Goal: Task Accomplishment & Management: Complete application form

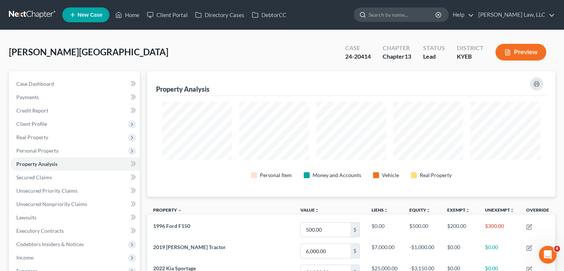
click at [378, 20] on input "search" at bounding box center [402, 15] width 68 height 14
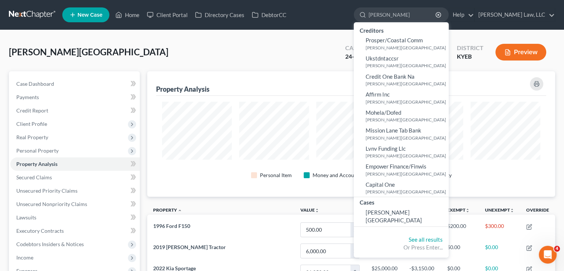
type input "ryland"
click at [393, 229] on div "See all results Or Press Enter..." at bounding box center [401, 243] width 95 height 28
click at [393, 215] on span "[PERSON_NAME][GEOGRAPHIC_DATA]" at bounding box center [393, 216] width 56 height 14
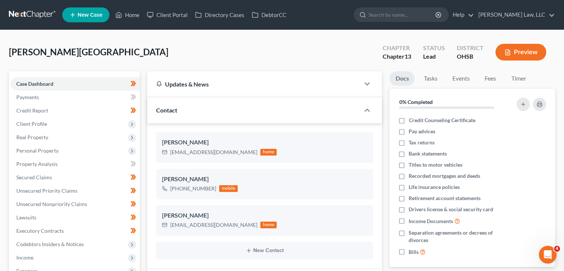
click at [37, 20] on link at bounding box center [32, 14] width 47 height 13
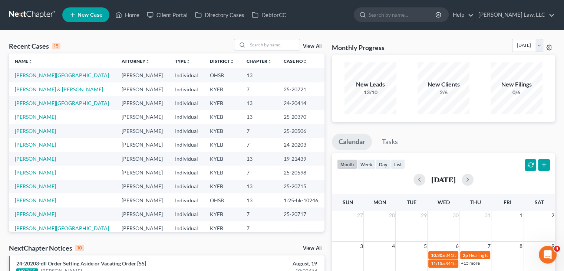
click at [56, 91] on link "[PERSON_NAME] & [PERSON_NAME]" at bounding box center [59, 89] width 88 height 6
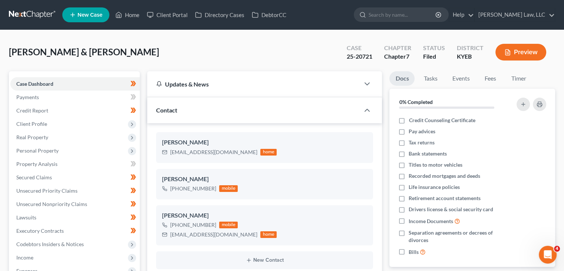
scroll to position [154, 0]
click at [69, 152] on span "Personal Property" at bounding box center [74, 150] width 129 height 13
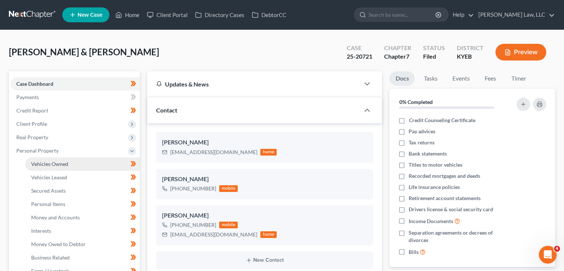
click at [67, 165] on span "Vehicles Owned" at bounding box center [49, 164] width 37 height 6
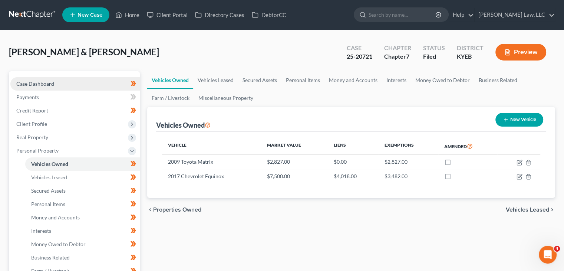
click at [74, 79] on link "Case Dashboard" at bounding box center [74, 83] width 129 height 13
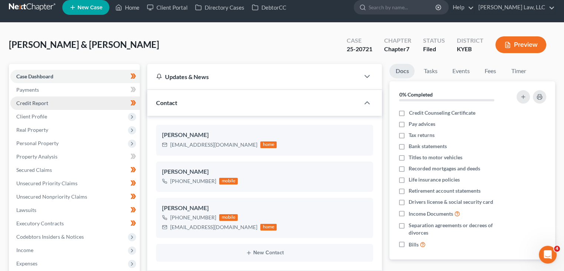
scroll to position [4, 0]
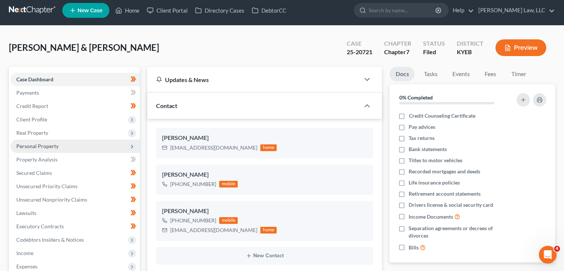
click at [61, 143] on span "Personal Property" at bounding box center [74, 145] width 129 height 13
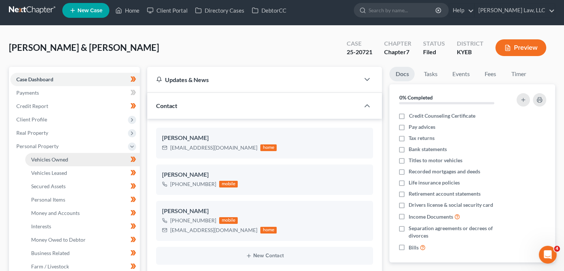
click at [50, 156] on span "Vehicles Owned" at bounding box center [49, 159] width 37 height 6
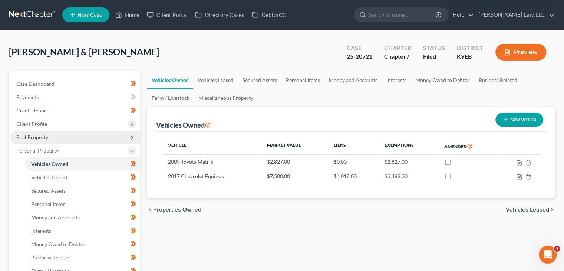
drag, startPoint x: 120, startPoint y: 152, endPoint x: 52, endPoint y: 135, distance: 71.0
click at [52, 135] on span "Real Property" at bounding box center [74, 136] width 129 height 13
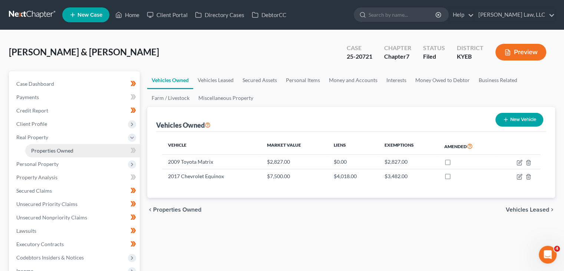
click at [60, 148] on span "Properties Owned" at bounding box center [52, 150] width 42 height 6
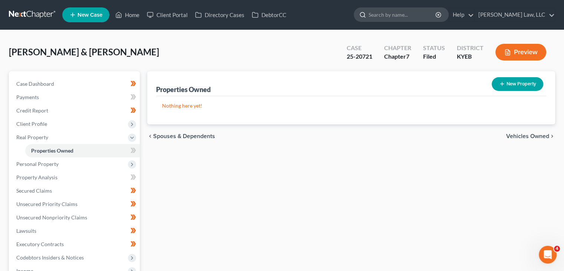
click at [377, 21] on div at bounding box center [401, 14] width 95 height 14
click at [378, 17] on input "search" at bounding box center [402, 15] width 68 height 14
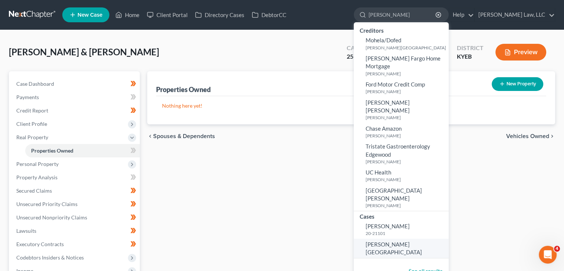
type input "monhollen"
click at [388, 241] on span "[PERSON_NAME][GEOGRAPHIC_DATA]" at bounding box center [393, 248] width 56 height 14
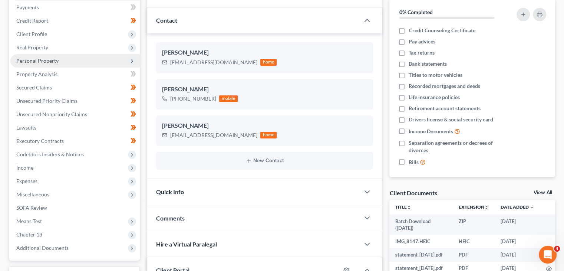
scroll to position [90, 0]
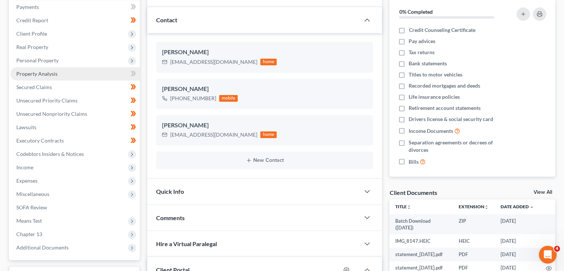
click at [56, 67] on link "Property Analysis" at bounding box center [74, 73] width 129 height 13
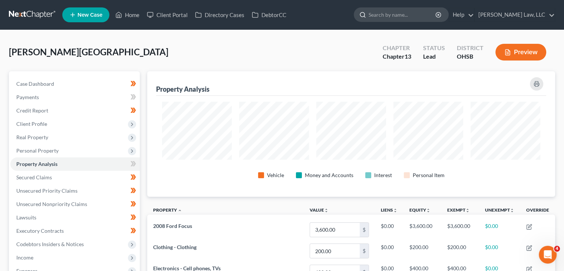
click at [369, 17] on input "search" at bounding box center [402, 15] width 68 height 14
type input "f"
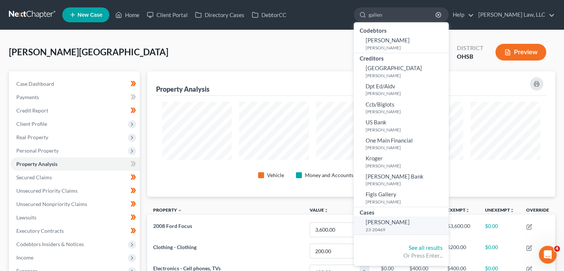
type input "gallen"
click at [397, 225] on link "[PERSON_NAME] 23-20469" at bounding box center [401, 225] width 95 height 18
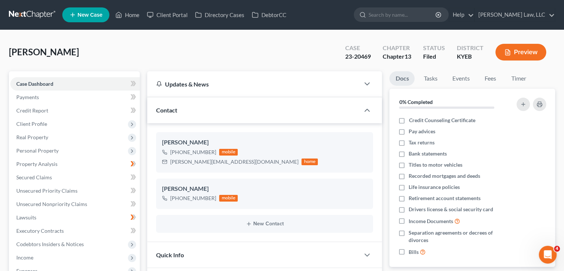
click at [397, 225] on div "Nothing here yet! Credit Counseling Certificate Pay advices Tax returns Bank st…" at bounding box center [472, 191] width 166 height 152
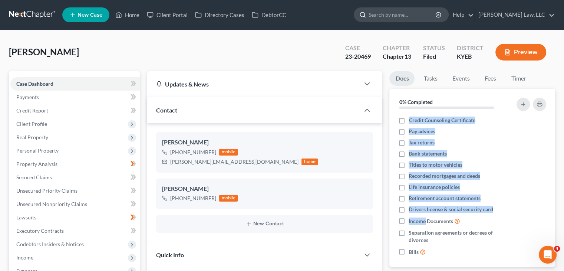
click at [384, 19] on input "search" at bounding box center [402, 15] width 68 height 14
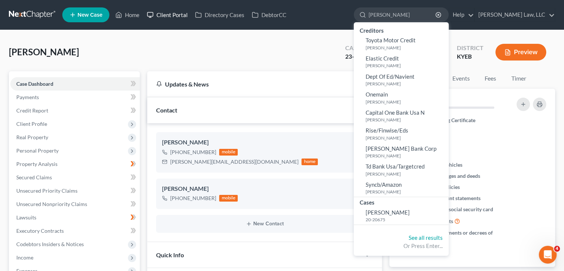
type input "moeller"
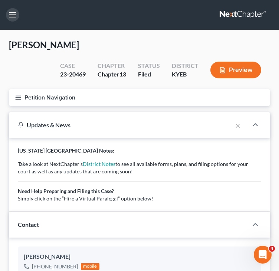
click at [12, 9] on button "button" at bounding box center [12, 14] width 13 height 13
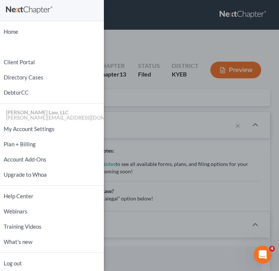
click at [129, 116] on div "Home New Case Client Portal Directory Cases DebtorCC Danielle Lawrence Law, LLC…" at bounding box center [139, 135] width 279 height 271
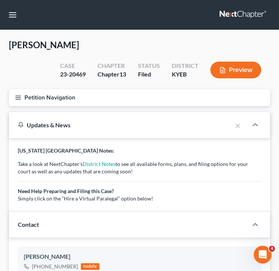
click at [44, 98] on button "Petition Navigation" at bounding box center [139, 97] width 261 height 17
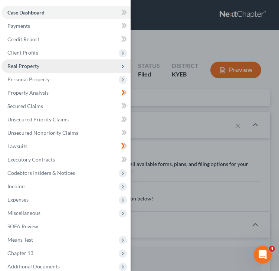
click at [34, 66] on span "Real Property" at bounding box center [23, 66] width 32 height 6
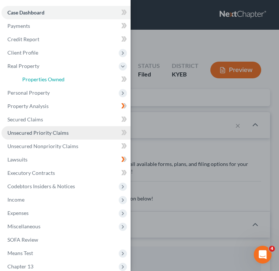
click at [35, 78] on span "Properties Owned" at bounding box center [43, 79] width 42 height 6
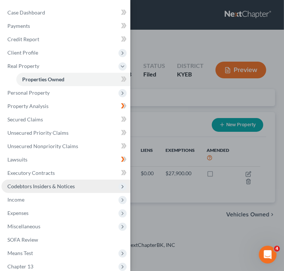
scroll to position [28, 0]
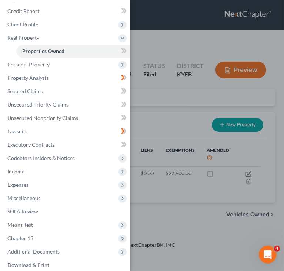
click at [151, 169] on div "Case Dashboard Payments Invoices Payments Payments Credit Report Client Profile" at bounding box center [142, 135] width 284 height 271
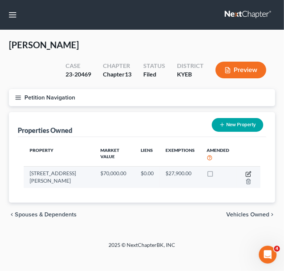
click at [249, 173] on icon "button" at bounding box center [249, 172] width 3 height 3
select select "18"
select select "0"
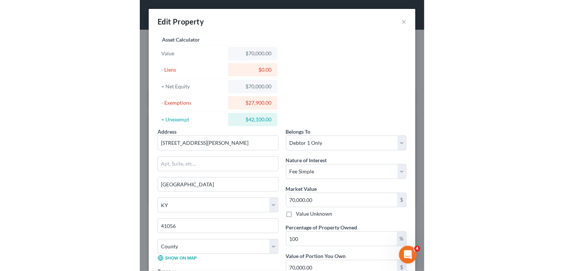
scroll to position [7, 0]
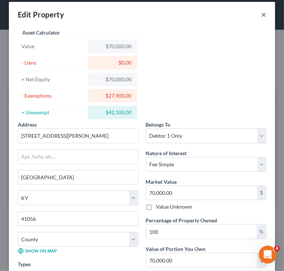
click at [261, 14] on button "×" at bounding box center [263, 14] width 5 height 9
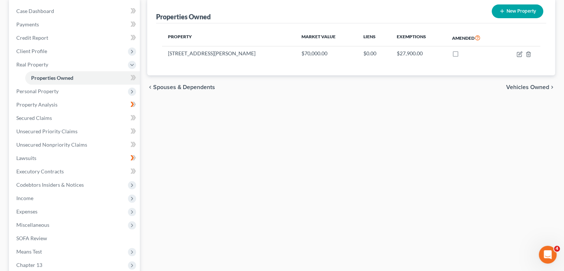
scroll to position [0, 0]
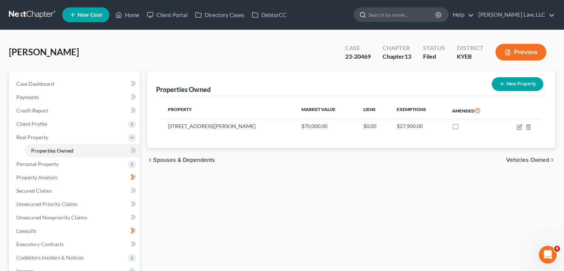
click at [375, 20] on input "search" at bounding box center [402, 15] width 68 height 14
type input "h"
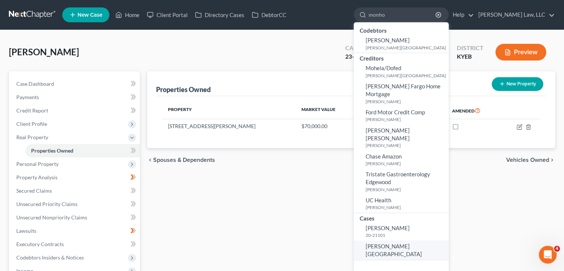
type input "monho"
click at [381, 242] on span "[PERSON_NAME][GEOGRAPHIC_DATA]" at bounding box center [393, 249] width 56 height 14
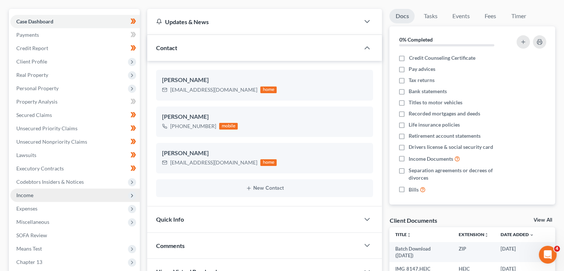
scroll to position [62, 0]
click at [53, 196] on span "Income" at bounding box center [74, 195] width 129 height 13
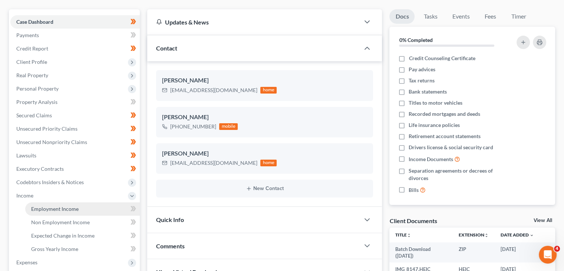
click at [41, 209] on span "Employment Income" at bounding box center [54, 208] width 47 height 6
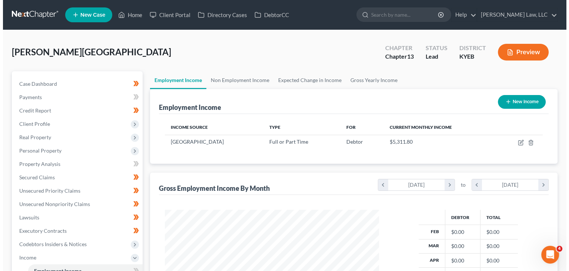
scroll to position [132, 229]
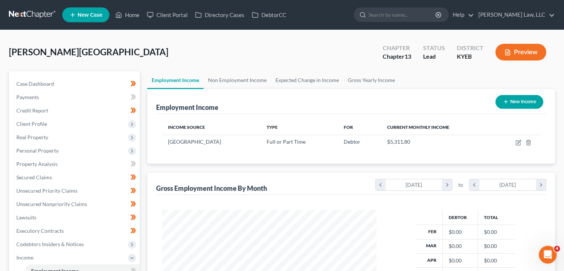
click at [530, 103] on button "New Income" at bounding box center [519, 102] width 48 height 14
select select "0"
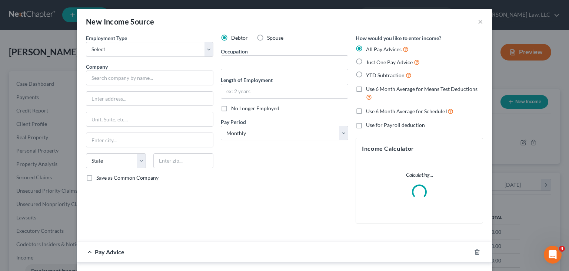
scroll to position [132, 231]
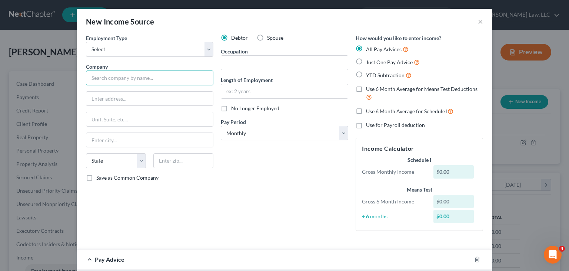
click at [154, 83] on input "text" at bounding box center [150, 77] width 128 height 15
type input "The Christ Hospital"
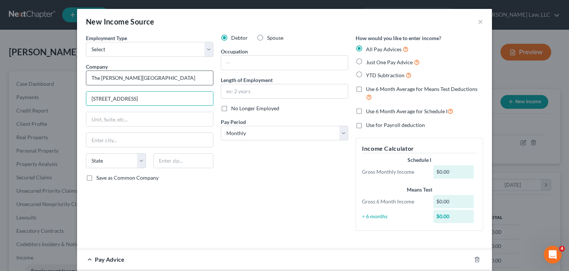
type input "307 E. 4th Street"
type input "41015"
type input "Latonia"
select select "18"
click at [231, 109] on label "No Longer Employed" at bounding box center [255, 108] width 48 height 7
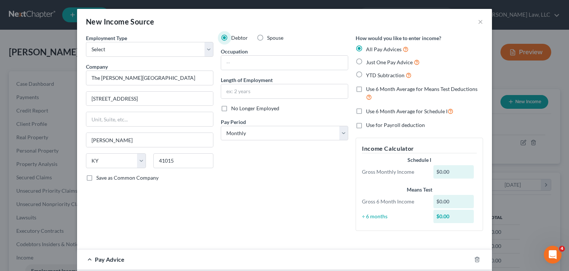
click at [234, 109] on input "No Longer Employed" at bounding box center [236, 107] width 5 height 5
checkbox input "true"
click at [234, 128] on select "Select Monthly Twice Monthly Every Other Week Weekly" at bounding box center [285, 133] width 128 height 15
select select "2"
click at [221, 126] on select "Select Monthly Twice Monthly Every Other Week Weekly" at bounding box center [285, 133] width 128 height 15
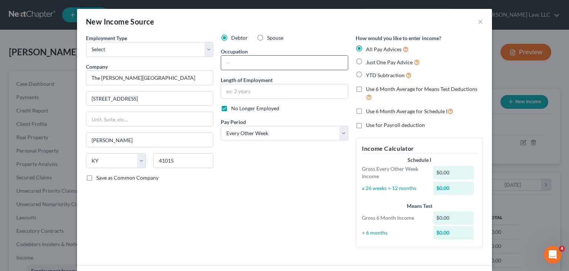
click at [284, 59] on input "text" at bounding box center [284, 63] width 127 height 14
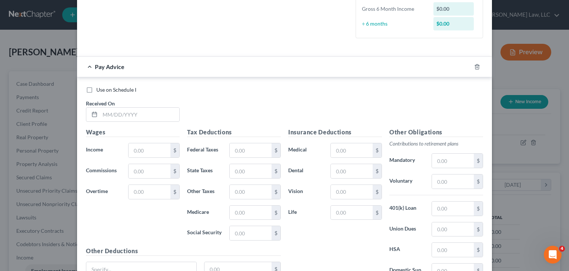
scroll to position [209, 0]
type input "Respiratory Therapist IV"
click at [96, 114] on div at bounding box center [93, 114] width 14 height 14
click at [130, 116] on input "text" at bounding box center [139, 114] width 79 height 14
type input "02/07/2025"
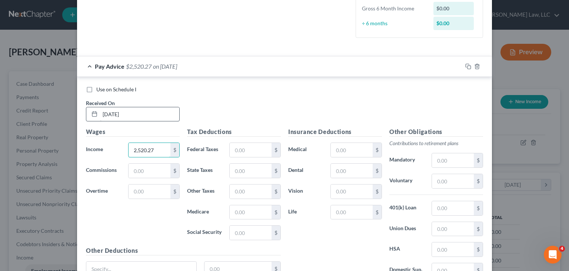
type input "2,520.27"
type input "224.82"
type input "94.49"
type input "44.78"
type input "36.08"
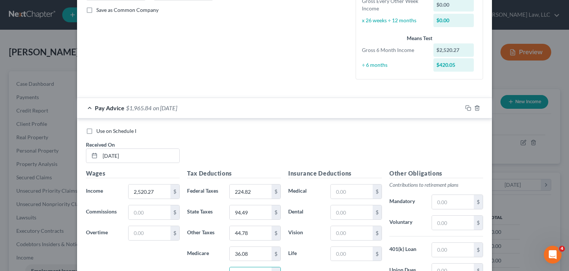
scroll to position [171, 0]
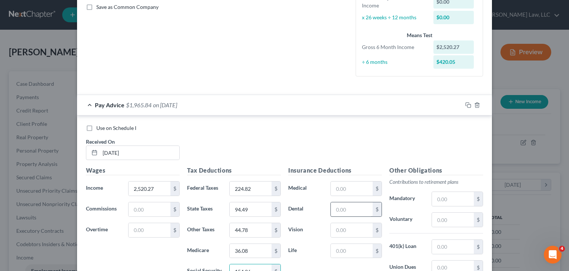
type input "154.26"
click at [353, 210] on input "text" at bounding box center [352, 209] width 42 height 14
type input "7.40"
click at [338, 192] on input "text" at bounding box center [352, 188] width 42 height 14
type input "20.57"
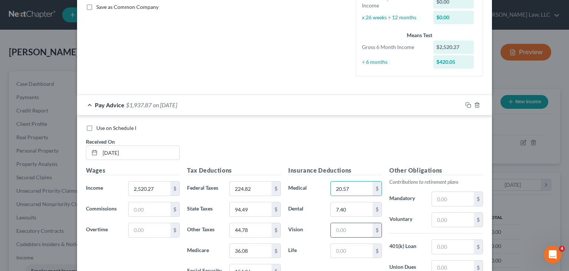
click at [341, 226] on input "text" at bounding box center [352, 230] width 42 height 14
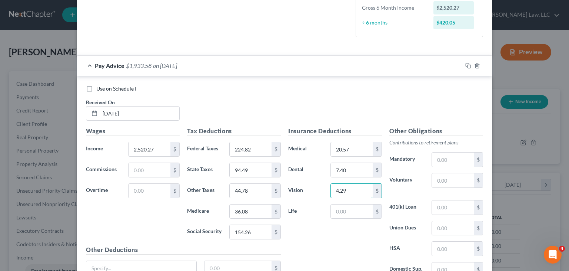
scroll to position [210, 0]
type input "4.29"
click at [453, 179] on input "text" at bounding box center [453, 180] width 42 height 14
type input "151.14"
click at [356, 119] on div "Use on Schedule I Received On * 02/07/2025" at bounding box center [284, 106] width 405 height 42
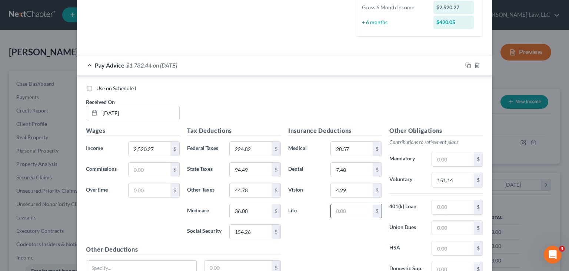
click at [342, 204] on input "text" at bounding box center [352, 211] width 42 height 14
type input "1.27"
click at [466, 63] on icon "button" at bounding box center [469, 65] width 6 height 6
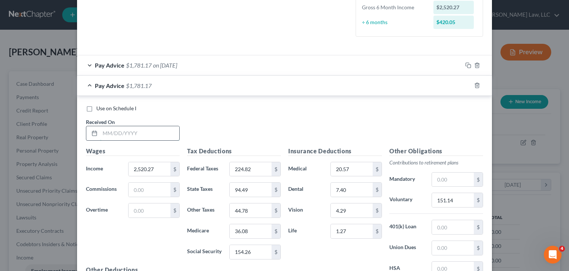
click at [150, 131] on input "text" at bounding box center [139, 133] width 79 height 14
type input "02/21/2025"
type input "2,466.27"
type input "213.68"
type input "92.33"
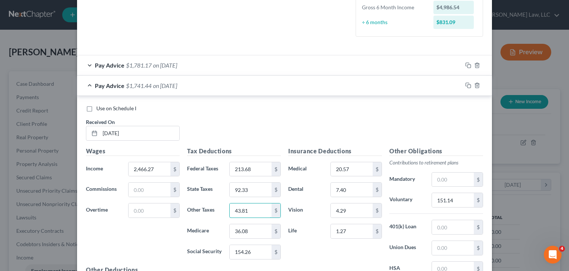
type input "43.81"
type input "35.29"
type input "150.91"
click at [457, 199] on input "151.14" at bounding box center [453, 200] width 42 height 14
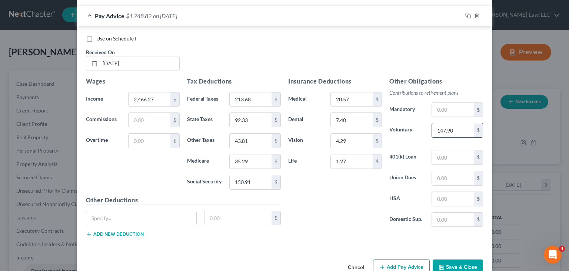
scroll to position [297, 0]
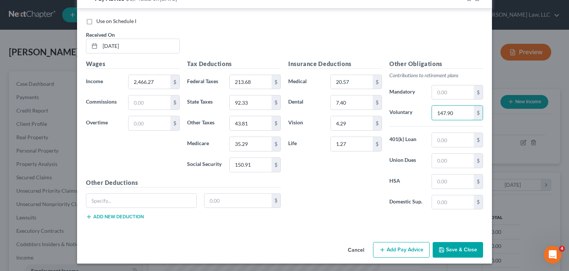
type input "147.90"
click at [171, 208] on div "$" at bounding box center [183, 203] width 202 height 21
click at [170, 200] on input "text" at bounding box center [141, 200] width 110 height 14
type input "Cafe"
type input "97.19"
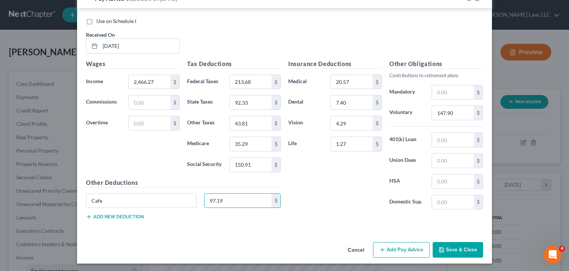
click at [136, 215] on button "Add new deduction" at bounding box center [115, 217] width 58 height 6
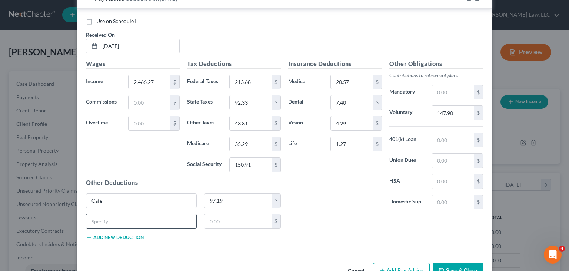
click at [141, 218] on input "text" at bounding box center [141, 221] width 110 height 14
type input "Joseph Beth"
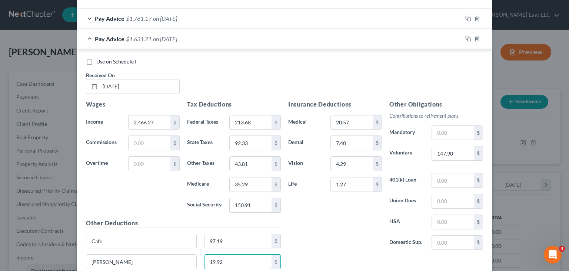
scroll to position [257, 0]
type input "19.92"
click at [466, 39] on icon "button" at bounding box center [469, 38] width 6 height 6
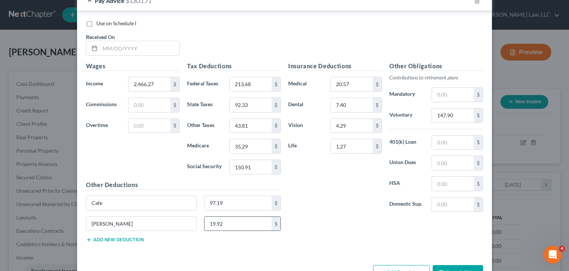
scroll to position [315, 0]
click at [156, 83] on input "2,466.27" at bounding box center [150, 84] width 42 height 14
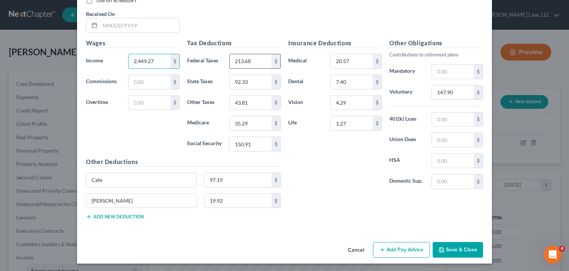
type input "2,449.27"
click at [252, 65] on input "213.68" at bounding box center [251, 61] width 42 height 14
type input "211.64"
type input "91.65"
type input "43.51"
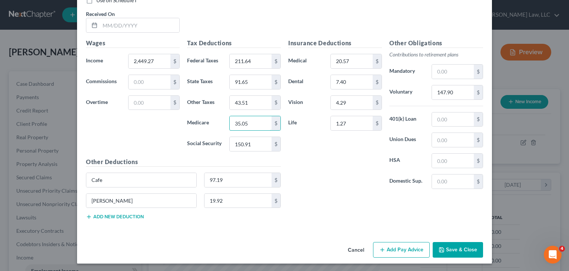
type input "35.05"
type input "149.85"
click at [226, 172] on div "97.19 $" at bounding box center [242, 179] width 77 height 15
click at [225, 174] on input "97.19" at bounding box center [238, 180] width 67 height 14
type input "74.70"
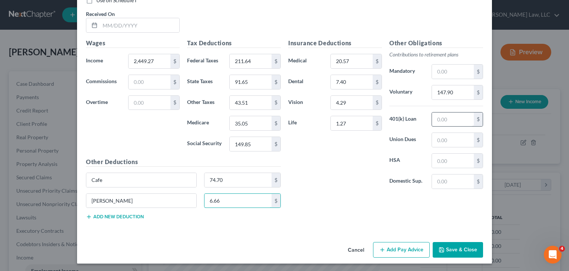
type input "6.66"
click at [444, 114] on input "text" at bounding box center [453, 119] width 42 height 14
type input "116.38"
click at [457, 91] on input "147.90" at bounding box center [453, 92] width 42 height 14
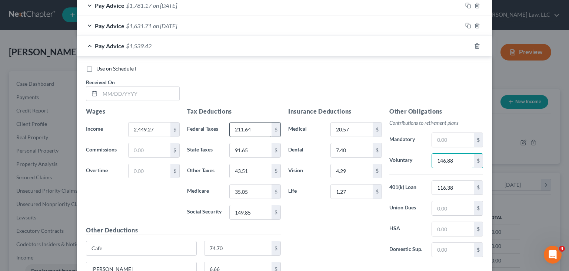
scroll to position [268, 0]
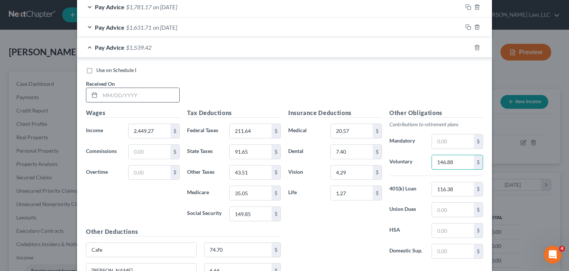
type input "146.88"
click at [143, 97] on input "text" at bounding box center [139, 95] width 79 height 14
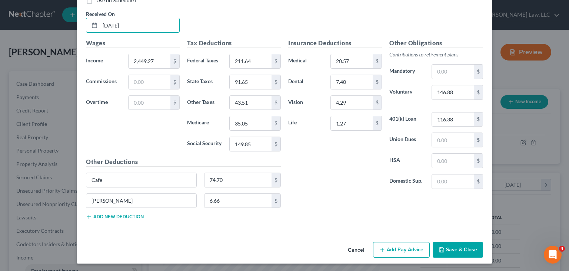
type input "03/07/2025"
click at [450, 246] on button "Save & Close" at bounding box center [458, 250] width 50 height 16
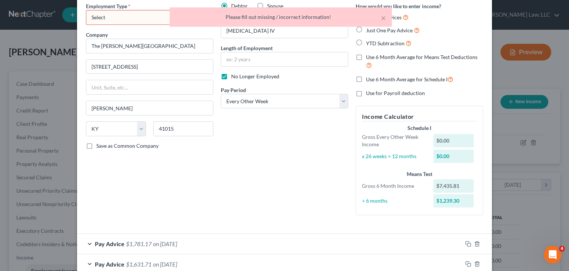
scroll to position [0, 0]
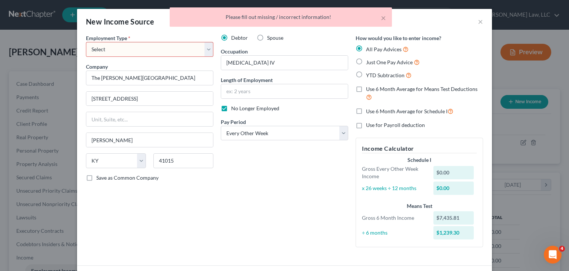
click at [148, 42] on select "Select Full or Part Time Employment Self Employment" at bounding box center [150, 49] width 128 height 15
select select "0"
click at [86, 42] on select "Select Full or Part Time Employment Self Employment" at bounding box center [150, 49] width 128 height 15
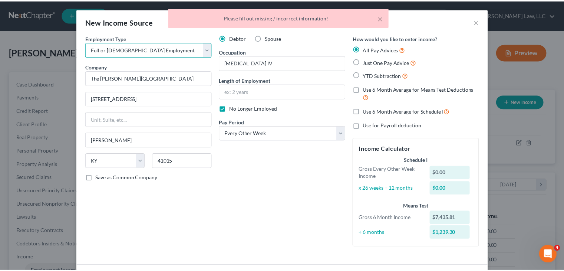
scroll to position [338, 0]
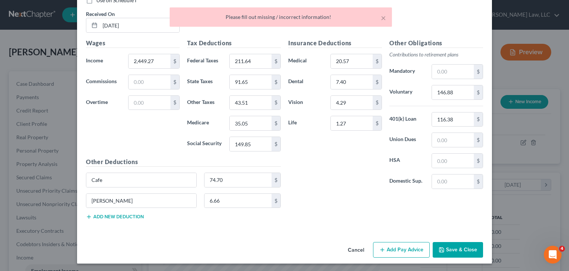
click at [453, 247] on button "Save & Close" at bounding box center [458, 250] width 50 height 16
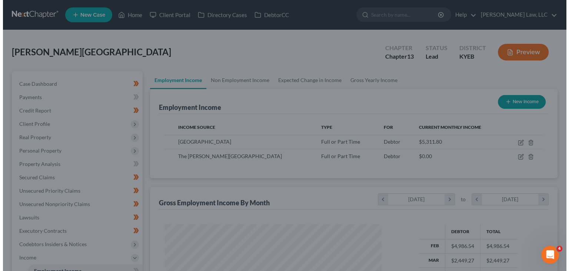
scroll to position [370548, 370451]
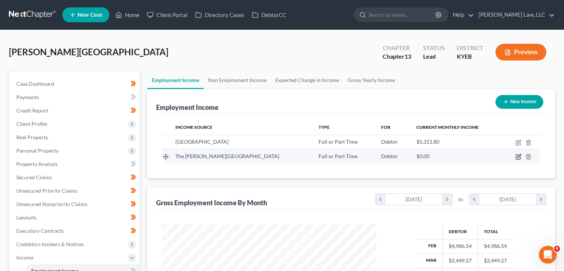
click at [517, 157] on icon "button" at bounding box center [518, 155] width 3 height 3
select select "0"
select select "18"
select select "2"
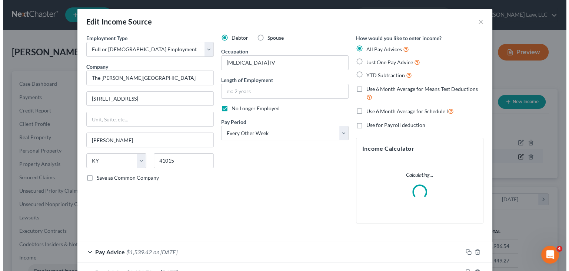
scroll to position [132, 231]
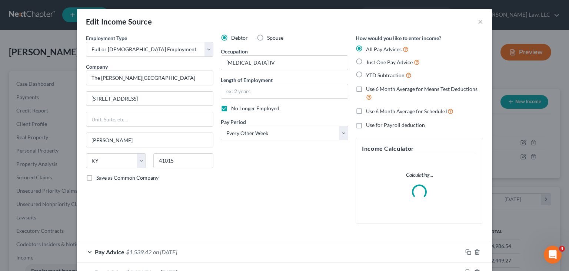
click at [390, 115] on label "Use 6 Month Average for Schedule I" at bounding box center [409, 111] width 87 height 9
click at [374, 112] on input "Use 6 Month Average for Schedule I" at bounding box center [371, 109] width 5 height 5
checkbox input "true"
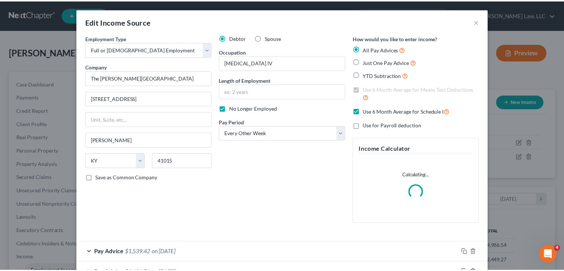
scroll to position [72, 0]
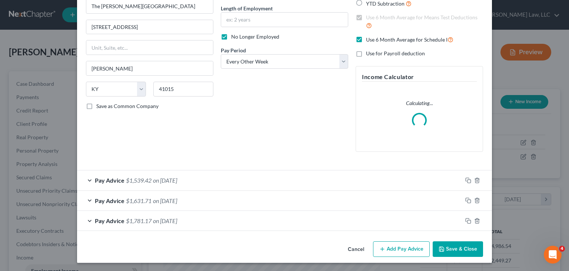
click at [448, 242] on button "Save & Close" at bounding box center [458, 249] width 50 height 16
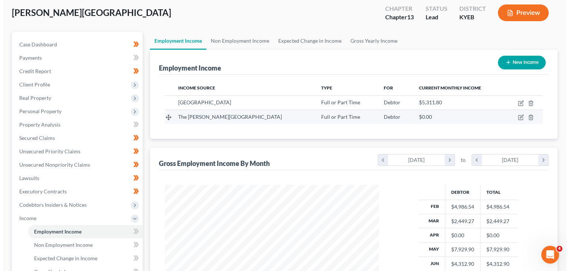
scroll to position [39, 0]
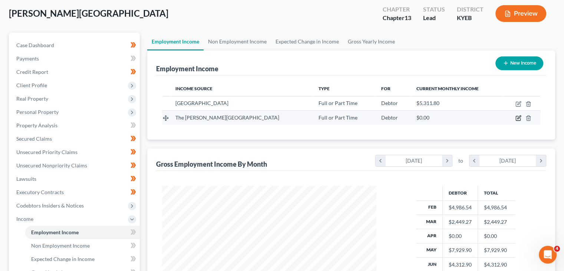
click at [516, 116] on icon "button" at bounding box center [518, 118] width 6 height 6
select select "0"
select select "18"
select select "2"
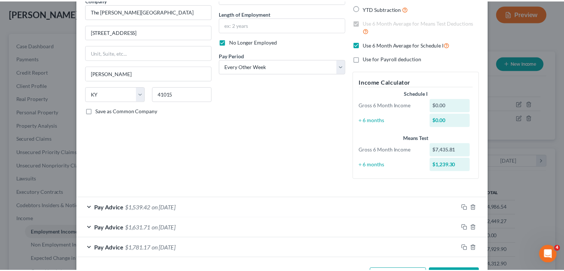
scroll to position [94, 0]
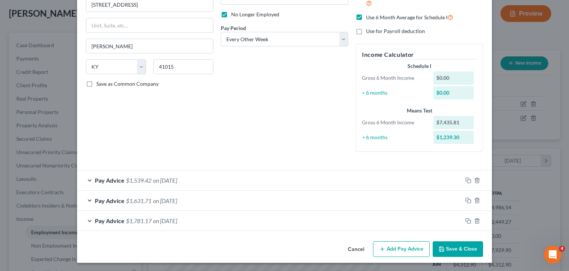
click at [445, 244] on button "Save & Close" at bounding box center [458, 249] width 50 height 16
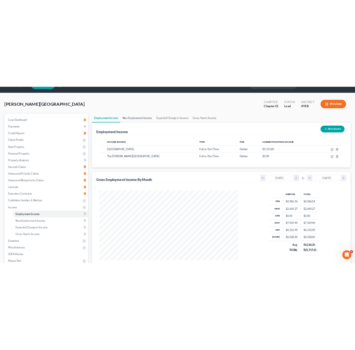
scroll to position [0, 0]
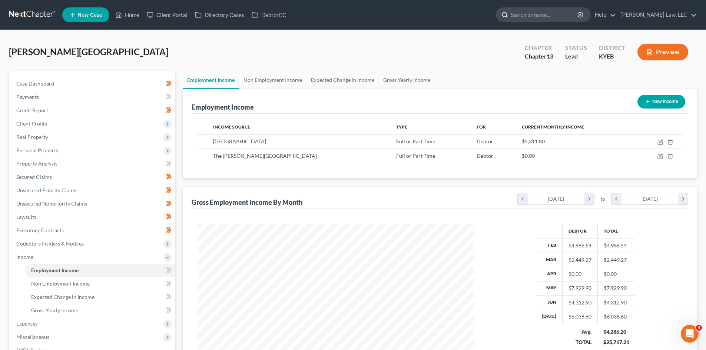
click at [541, 15] on input "search" at bounding box center [545, 15] width 68 height 14
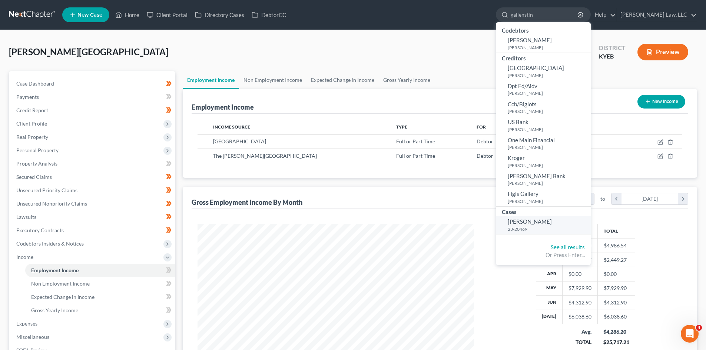
type input "gallenstin"
click at [534, 233] on link "[PERSON_NAME] 23-20469" at bounding box center [543, 225] width 95 height 18
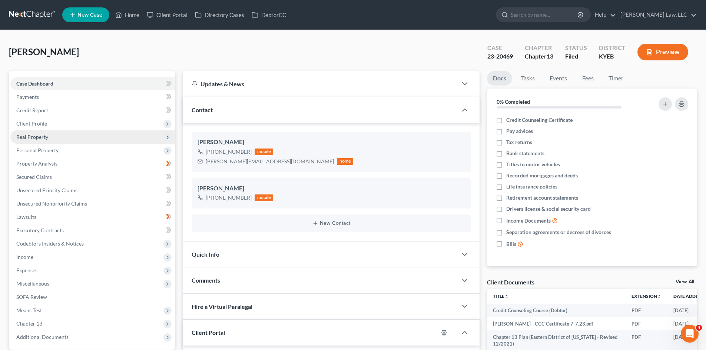
click at [111, 140] on span "Real Property" at bounding box center [92, 136] width 165 height 13
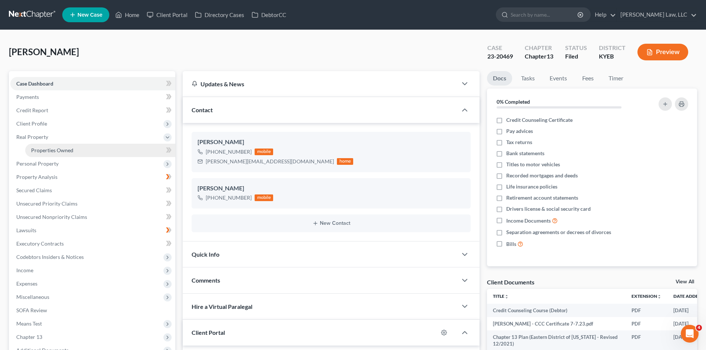
click at [62, 152] on span "Properties Owned" at bounding box center [52, 150] width 42 height 6
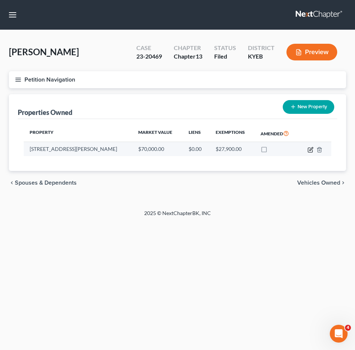
click at [311, 150] on icon "button" at bounding box center [311, 150] width 6 height 6
select select "18"
select select "77"
select select "0"
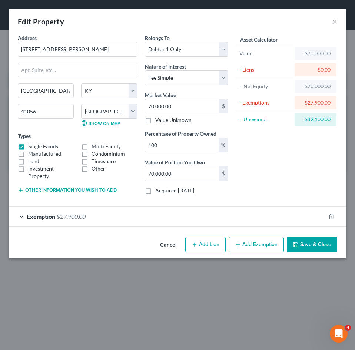
click at [332, 23] on div "Edit Property ×" at bounding box center [177, 21] width 337 height 25
click at [334, 20] on button "×" at bounding box center [334, 21] width 5 height 9
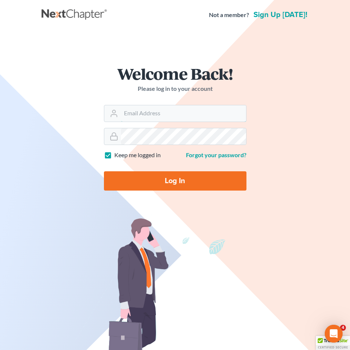
type input "david@Dlawbk.com"
click at [178, 168] on div "Log In" at bounding box center [175, 177] width 142 height 25
click at [172, 182] on input "Log In" at bounding box center [175, 180] width 142 height 19
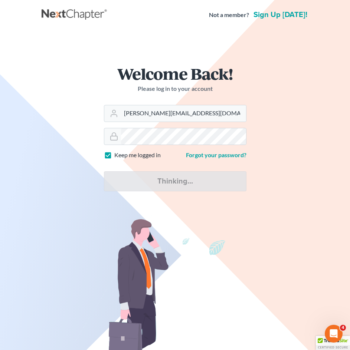
type input "Thinking..."
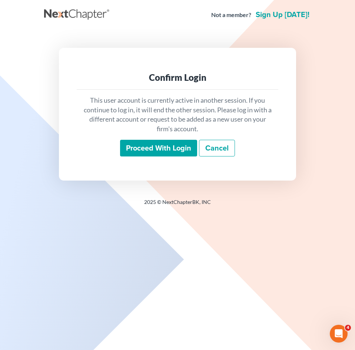
click at [169, 149] on input "Proceed with login" at bounding box center [158, 148] width 77 height 17
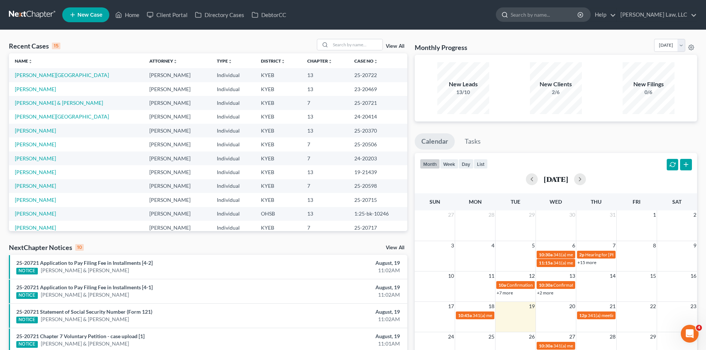
click at [355, 12] on input "search" at bounding box center [545, 15] width 68 height 14
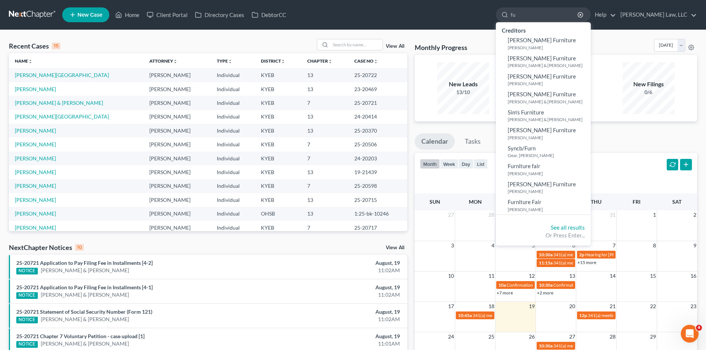
type input "f"
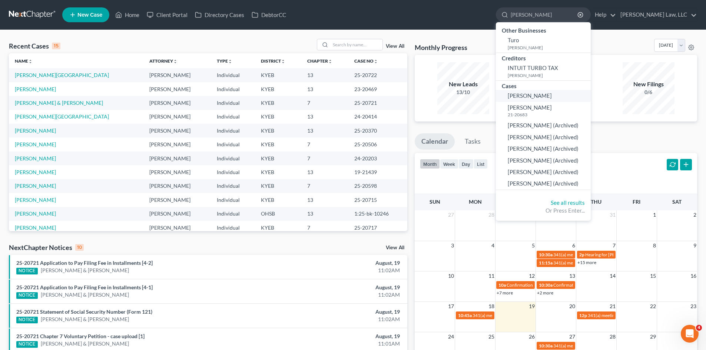
type input "[PERSON_NAME]"
click at [355, 99] on link "[PERSON_NAME]" at bounding box center [543, 95] width 95 height 11
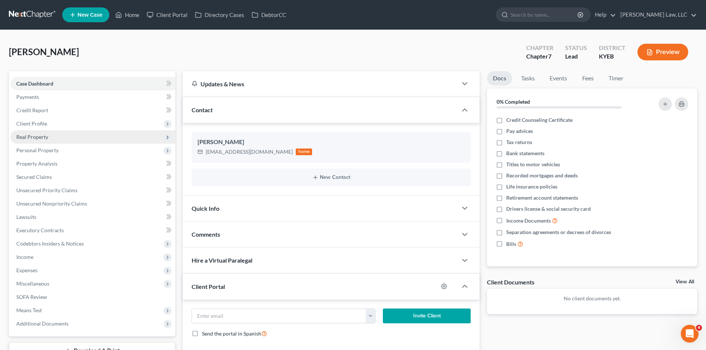
click at [76, 132] on span "Real Property" at bounding box center [92, 136] width 165 height 13
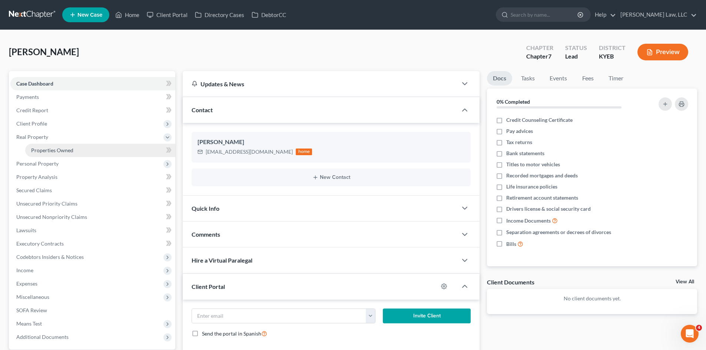
click at [57, 151] on span "Properties Owned" at bounding box center [52, 150] width 42 height 6
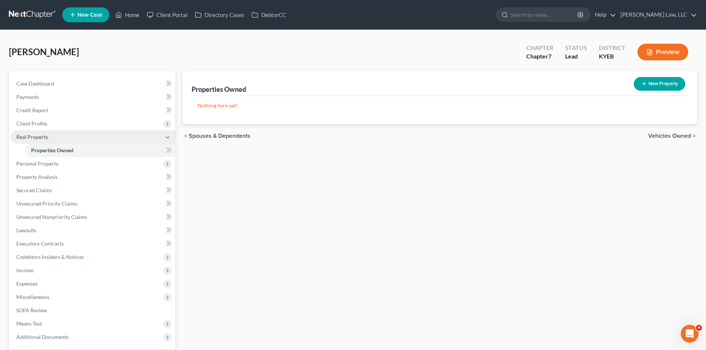
click at [116, 138] on span "Real Property" at bounding box center [92, 136] width 165 height 13
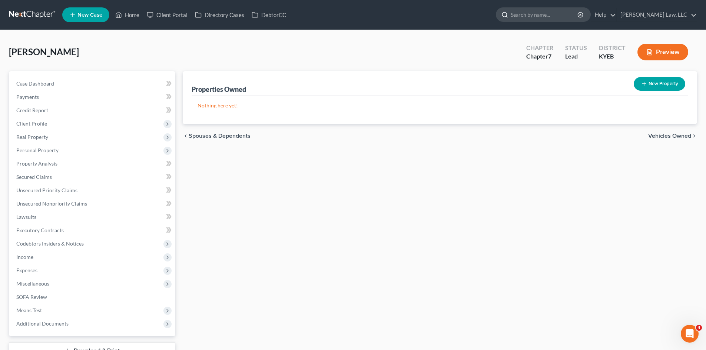
click at [355, 20] on input "search" at bounding box center [545, 15] width 68 height 14
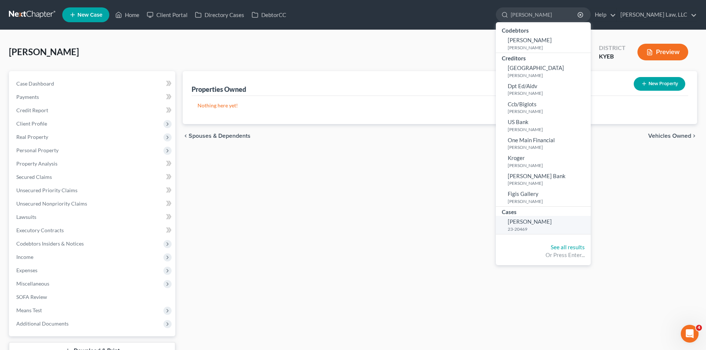
type input "[PERSON_NAME]"
click at [355, 225] on span "[PERSON_NAME]" at bounding box center [530, 221] width 44 height 7
